Goal: Information Seeking & Learning: Learn about a topic

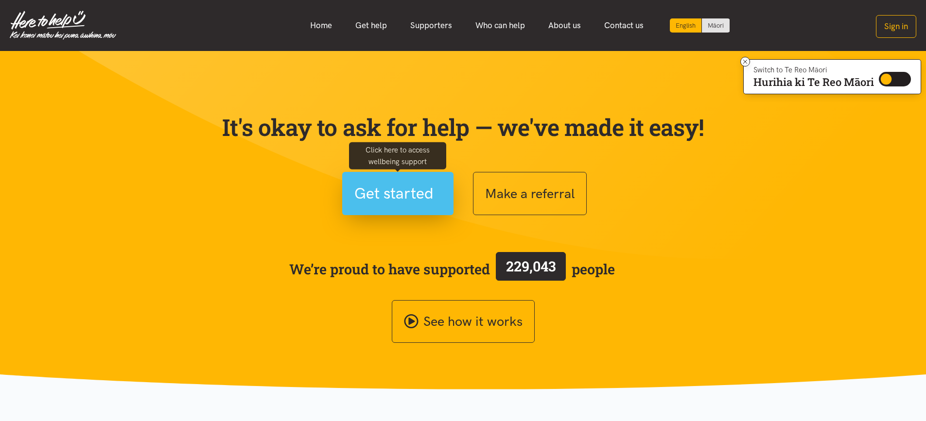
click at [365, 193] on span "Get started" at bounding box center [393, 193] width 79 height 25
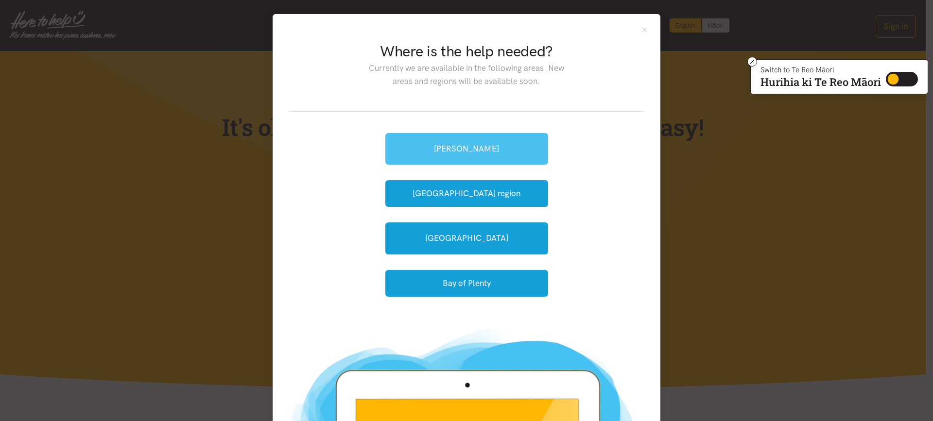
click at [428, 153] on link "[PERSON_NAME]" at bounding box center [467, 149] width 163 height 32
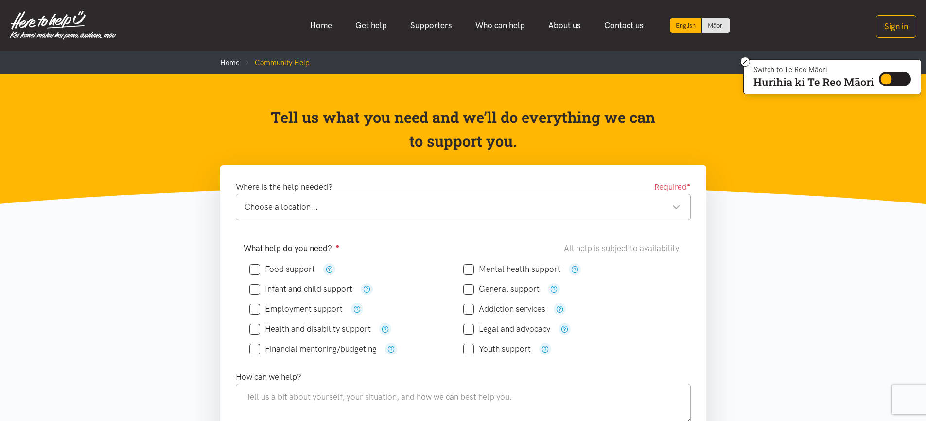
click at [469, 273] on input "Mental health support" at bounding box center [511, 269] width 97 height 8
checkbox input "true"
